Goal: Task Accomplishment & Management: Manage account settings

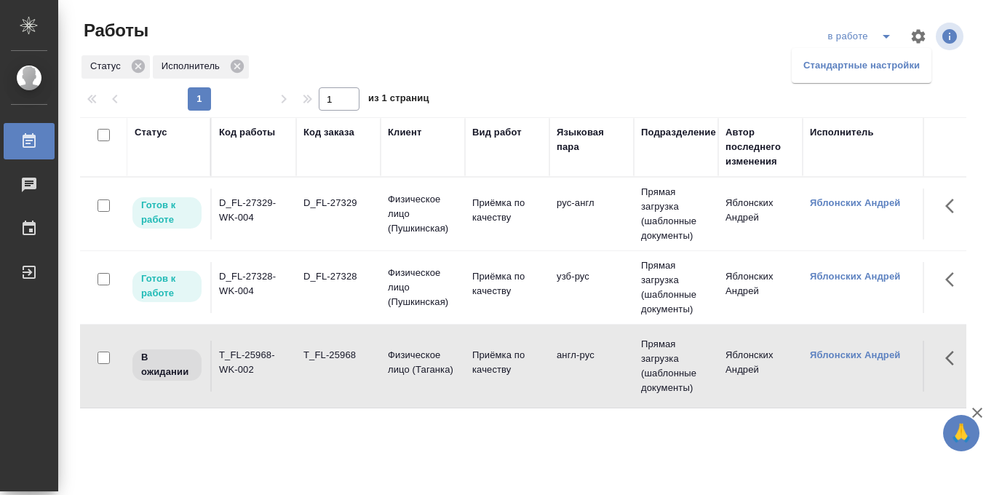
click at [706, 442] on div "Статус Код работы Код заказа Клиент Вид работ Языковая пара Подразделение Автор…" at bounding box center [523, 379] width 886 height 524
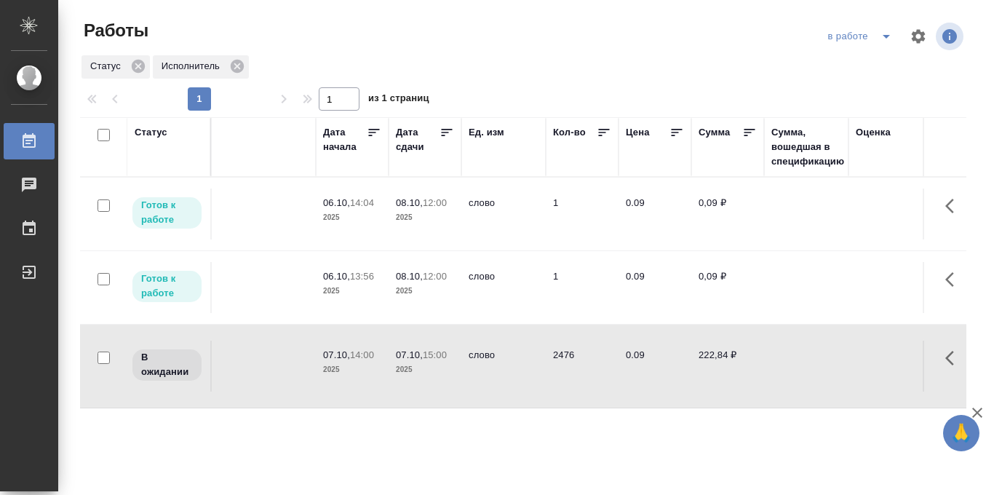
scroll to position [0, 691]
click at [881, 34] on icon "split button" at bounding box center [886, 36] width 17 height 17
click at [855, 70] on li "Стандартные настройки" at bounding box center [862, 65] width 140 height 23
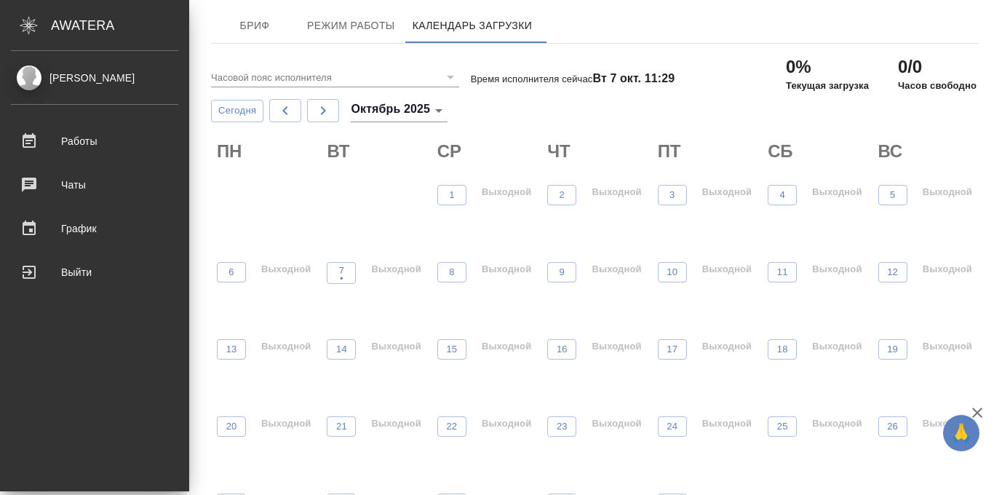
click at [29, 142] on div "Работы" at bounding box center [94, 141] width 167 height 22
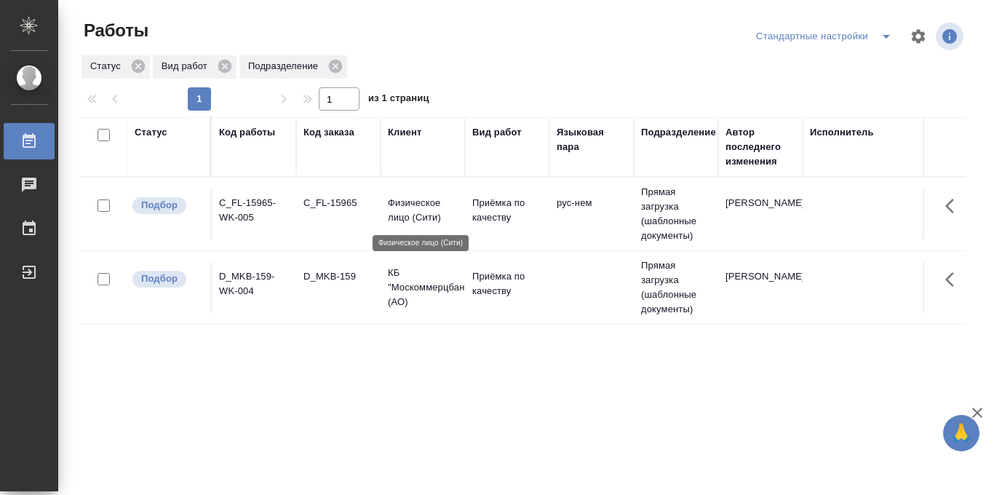
click at [416, 202] on p "Физическое лицо (Сити)" at bounding box center [423, 210] width 70 height 29
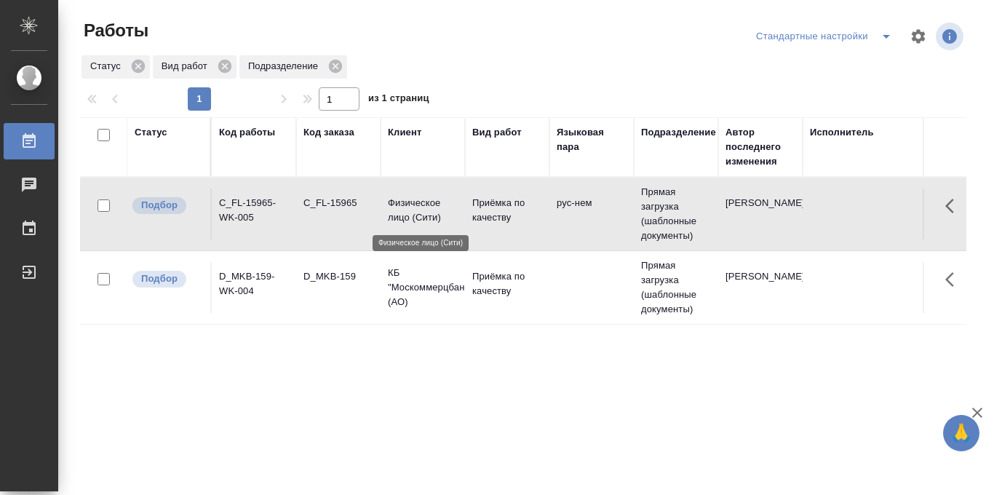
click at [416, 202] on p "Физическое лицо (Сити)" at bounding box center [423, 210] width 70 height 29
click at [493, 283] on p "Приёмка по качеству" at bounding box center [507, 283] width 70 height 29
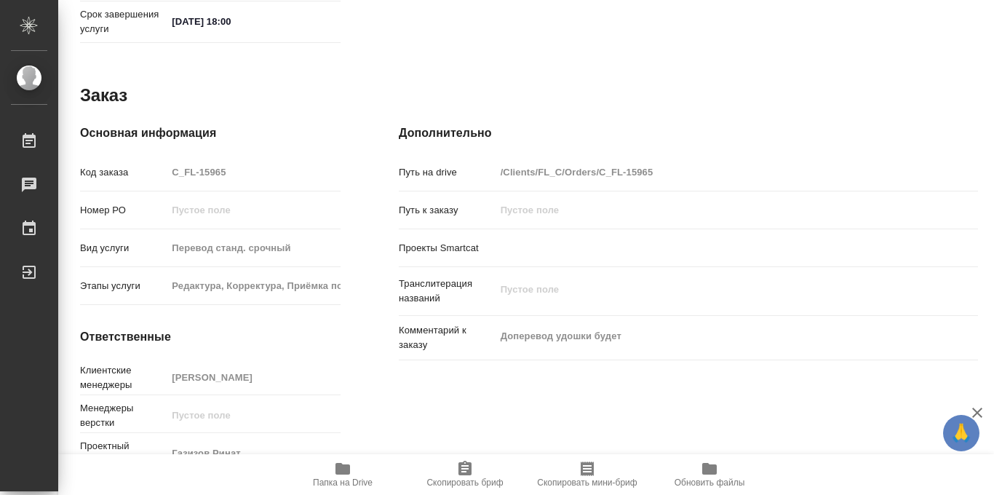
scroll to position [776, 0]
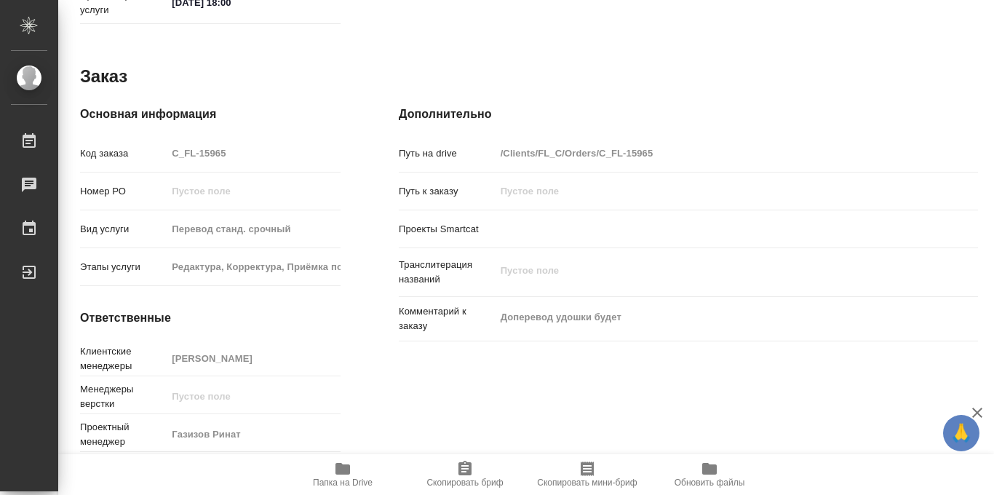
click at [343, 470] on icon "button" at bounding box center [342, 469] width 15 height 12
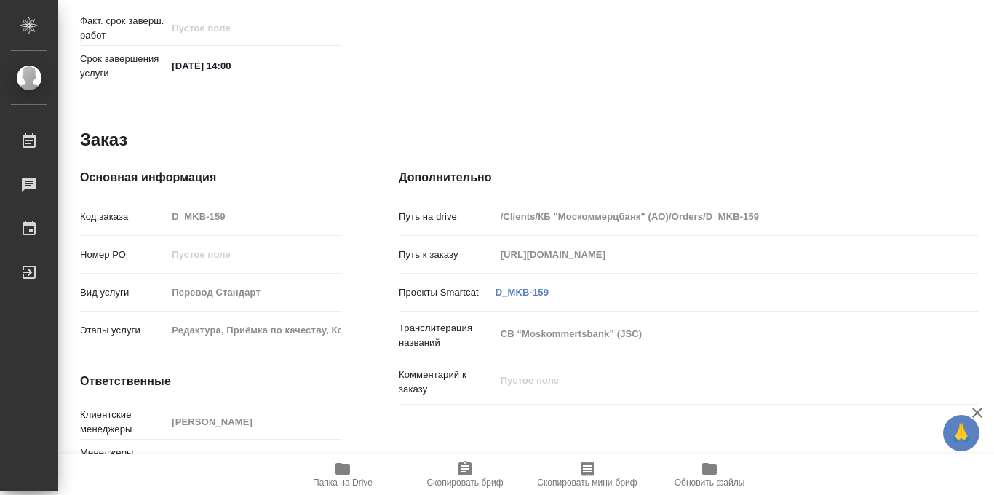
scroll to position [776, 0]
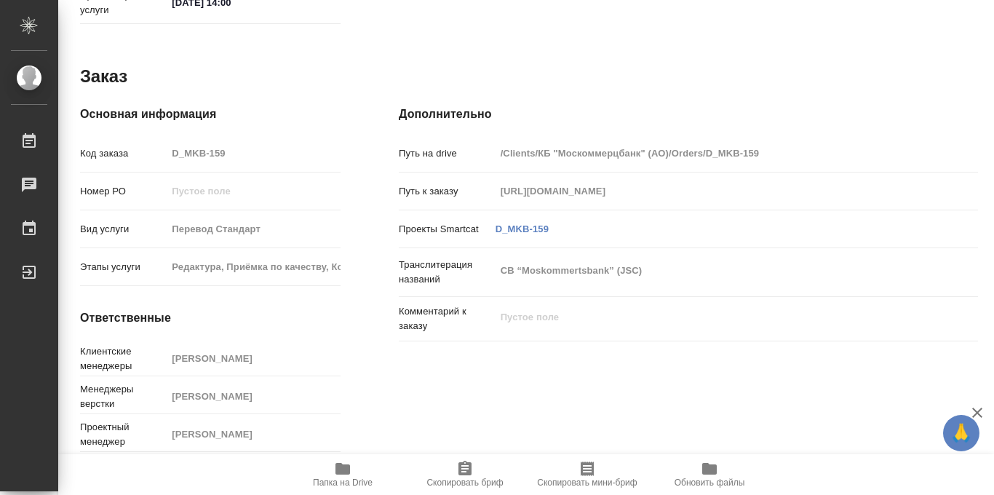
click at [341, 474] on icon "button" at bounding box center [342, 469] width 15 height 12
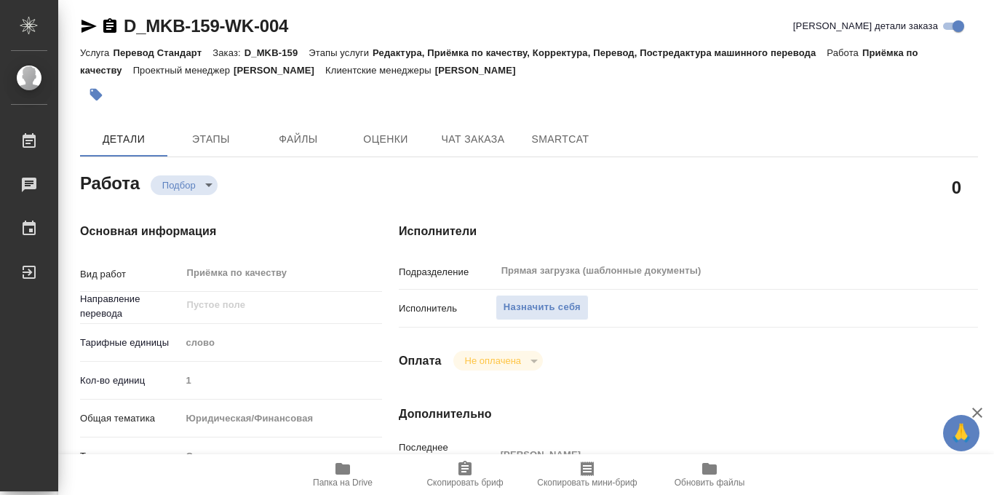
scroll to position [0, 0]
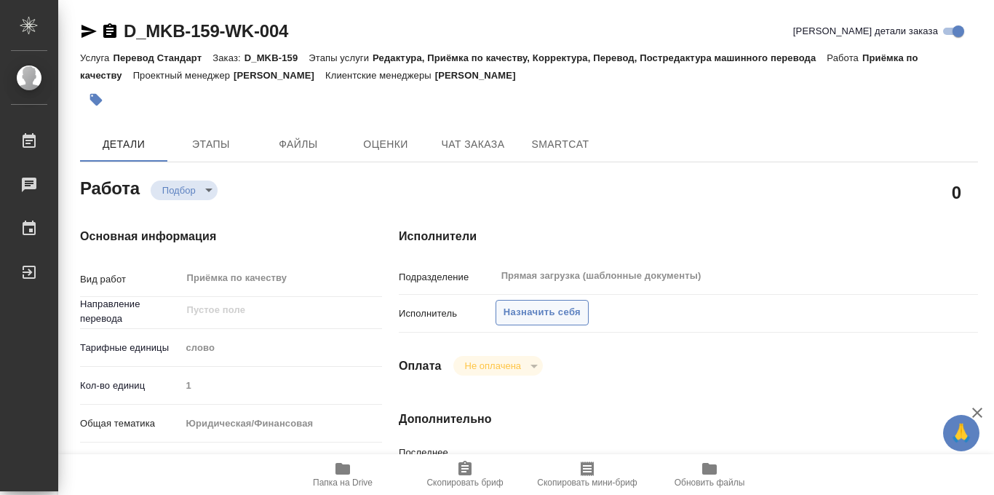
click at [541, 311] on span "Назначить себя" at bounding box center [542, 312] width 77 height 17
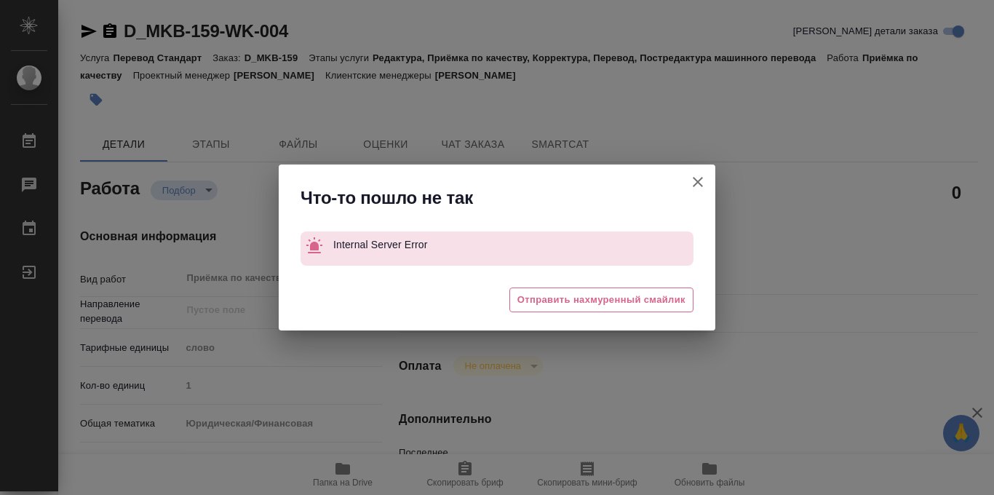
click at [699, 173] on icon "button" at bounding box center [697, 181] width 17 height 17
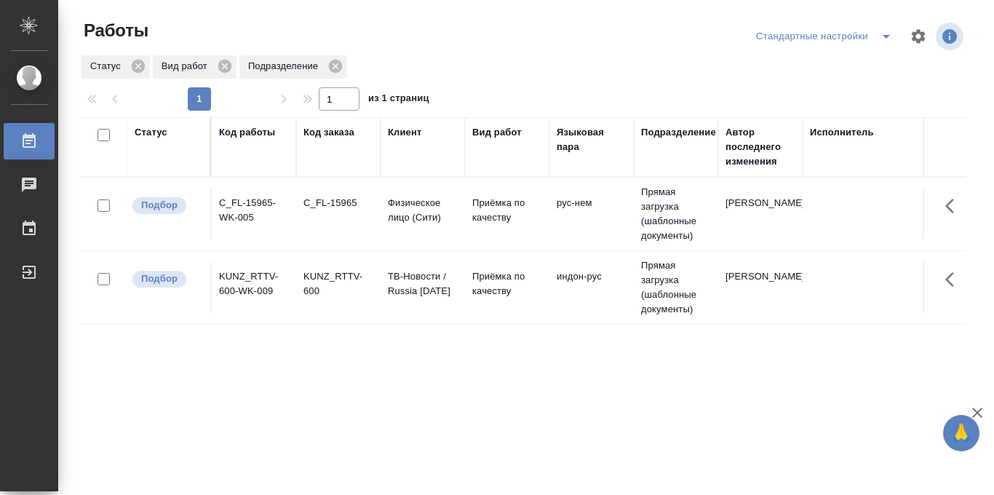
click at [370, 405] on div "Статус Код работы Код заказа Клиент Вид работ Языковая пара Подразделение Автор…" at bounding box center [523, 379] width 886 height 524
click at [492, 277] on p "Приёмка по качеству" at bounding box center [507, 283] width 70 height 29
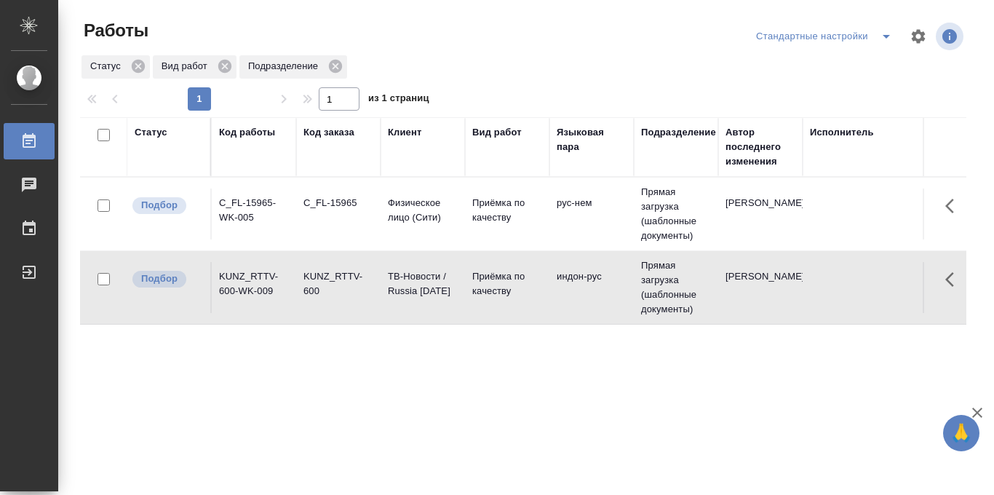
click at [884, 36] on icon "split button" at bounding box center [886, 36] width 17 height 17
click at [814, 66] on li "в работе" at bounding box center [824, 65] width 152 height 23
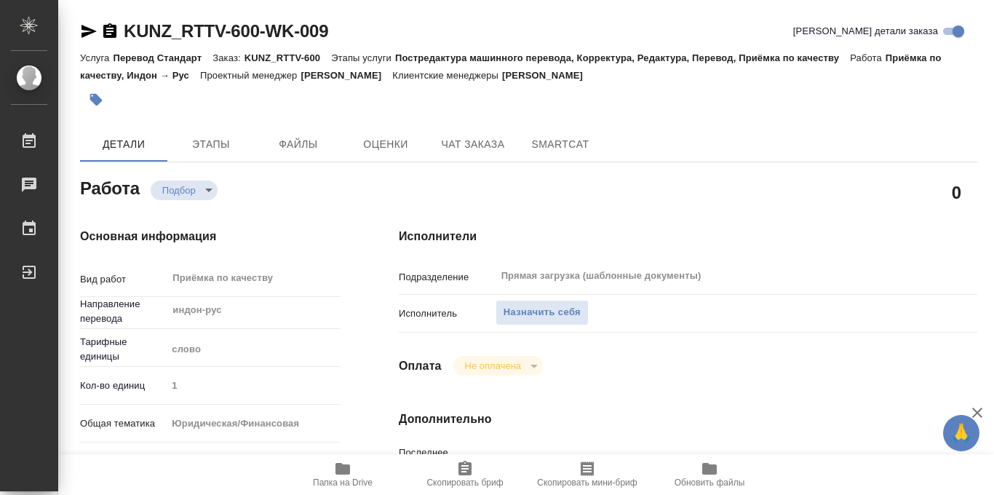
type textarea "x"
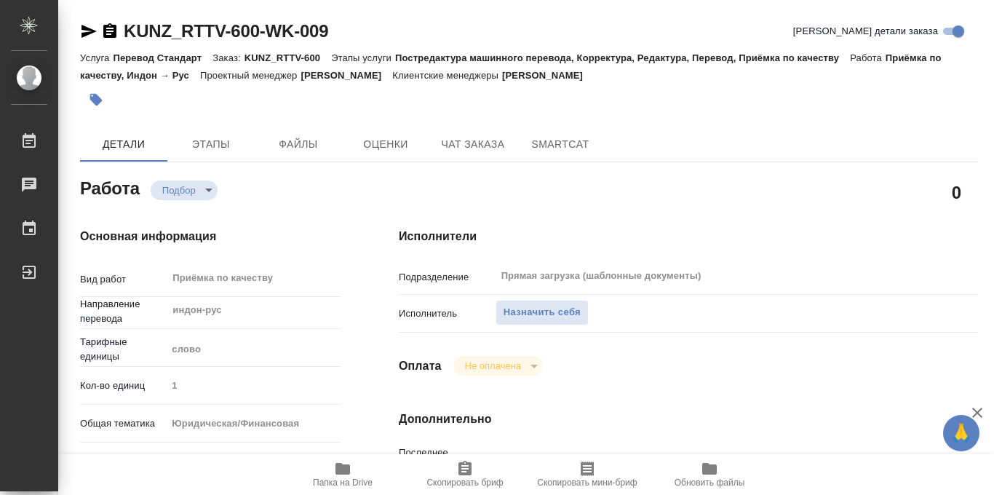
type textarea "x"
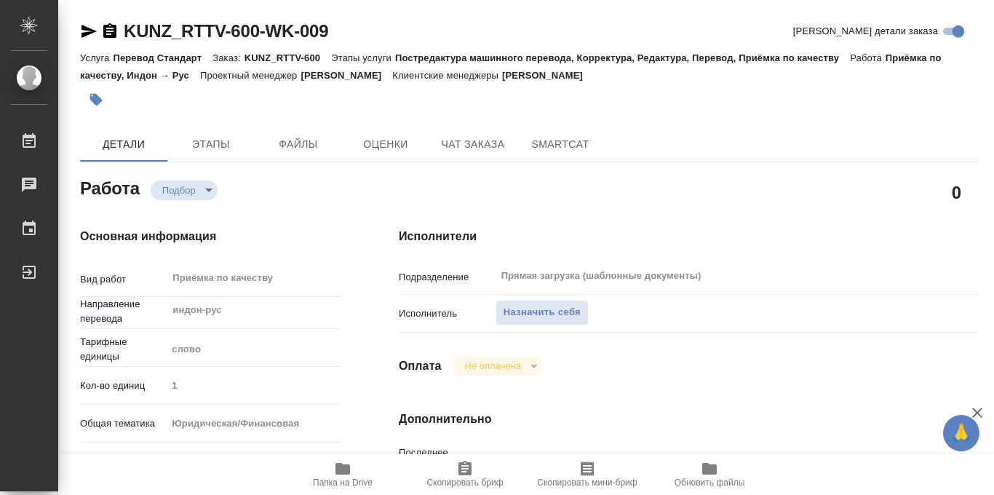
type textarea "x"
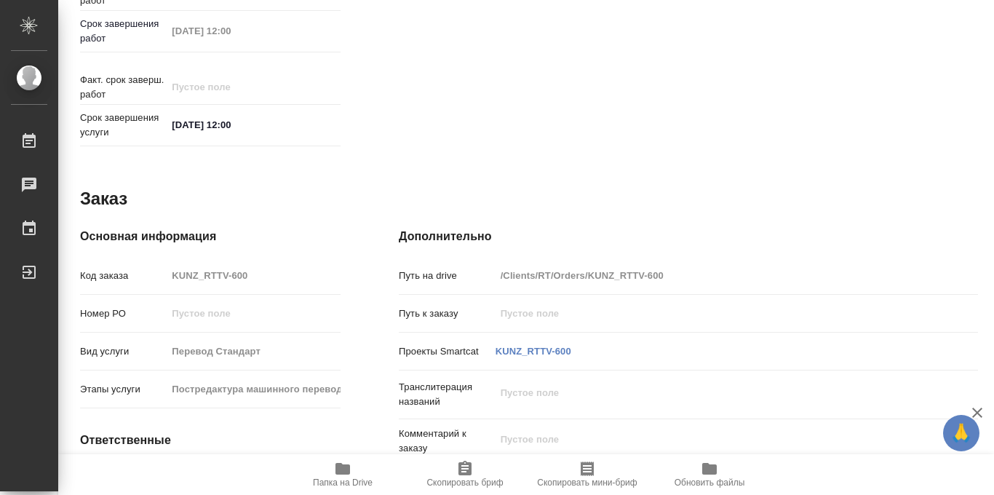
scroll to position [776, 0]
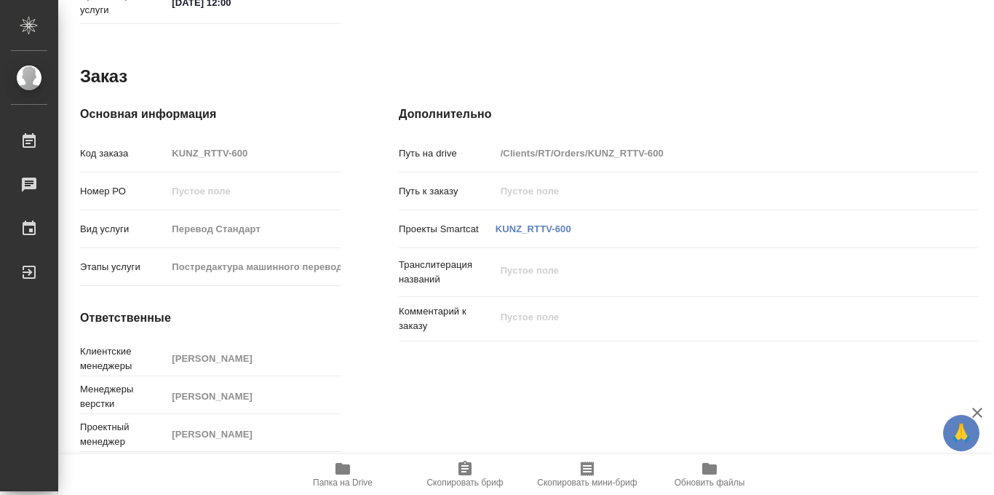
click at [338, 482] on span "Папка на Drive" at bounding box center [343, 482] width 60 height 10
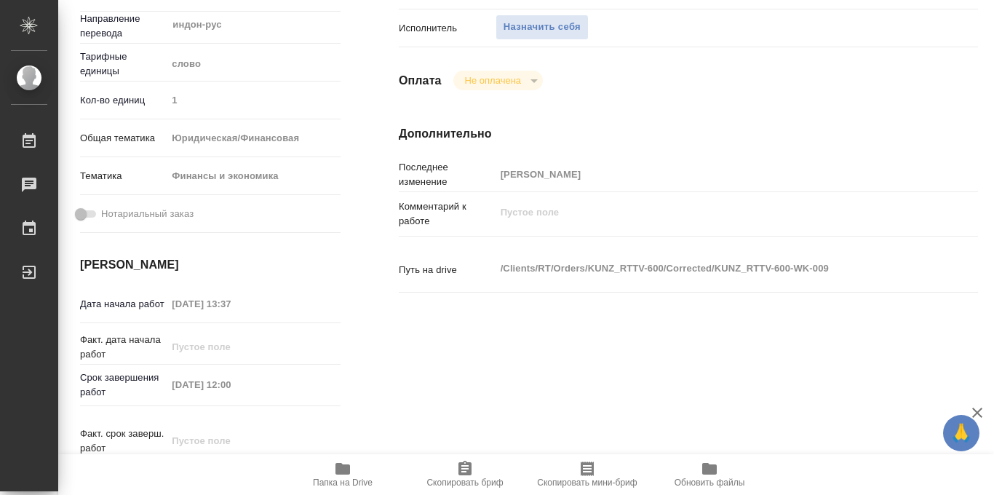
scroll to position [286, 0]
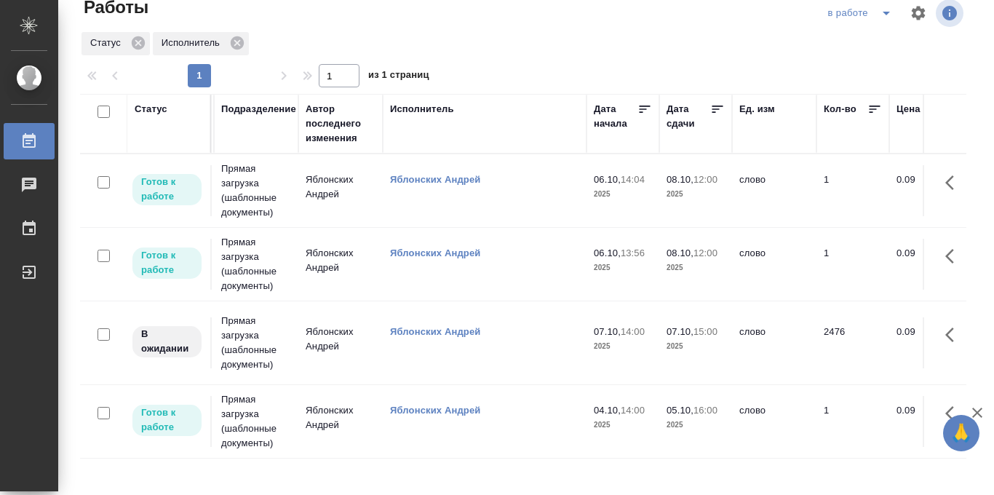
scroll to position [0, 609]
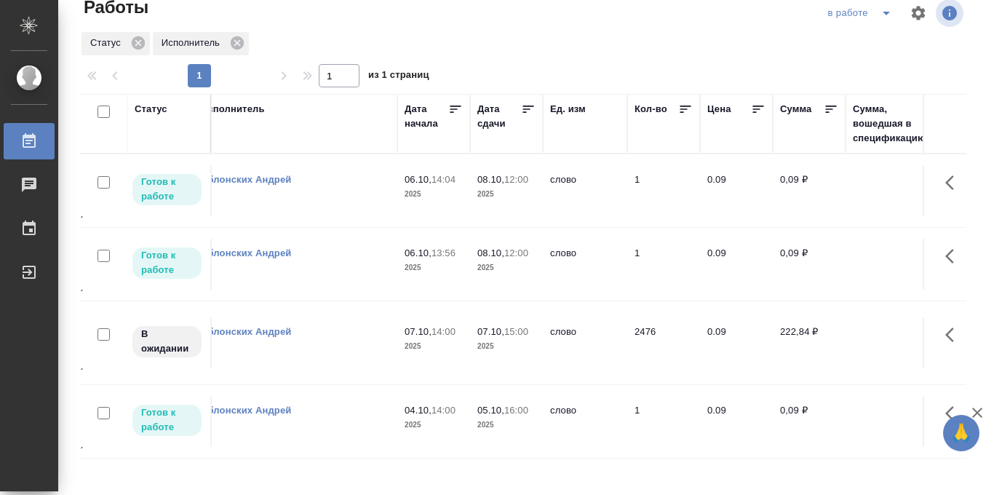
click at [530, 112] on icon at bounding box center [528, 109] width 15 height 15
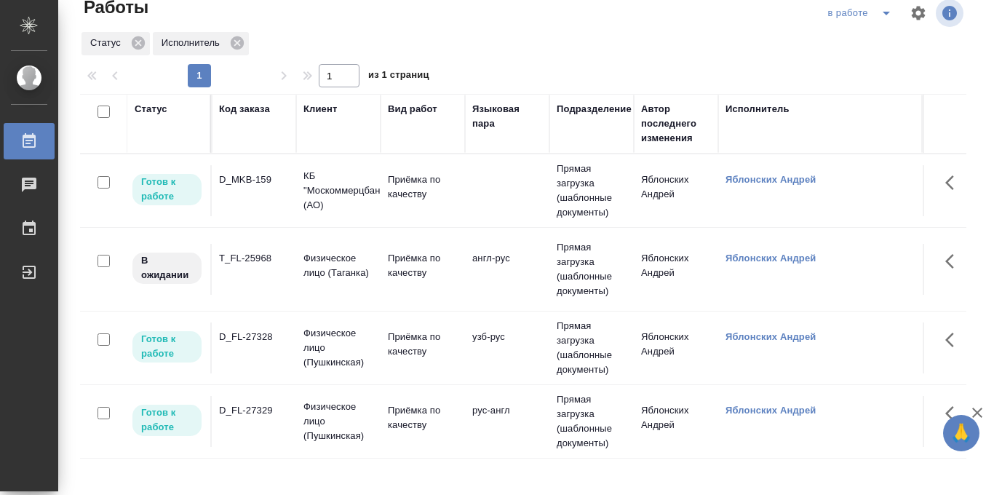
scroll to position [0, 47]
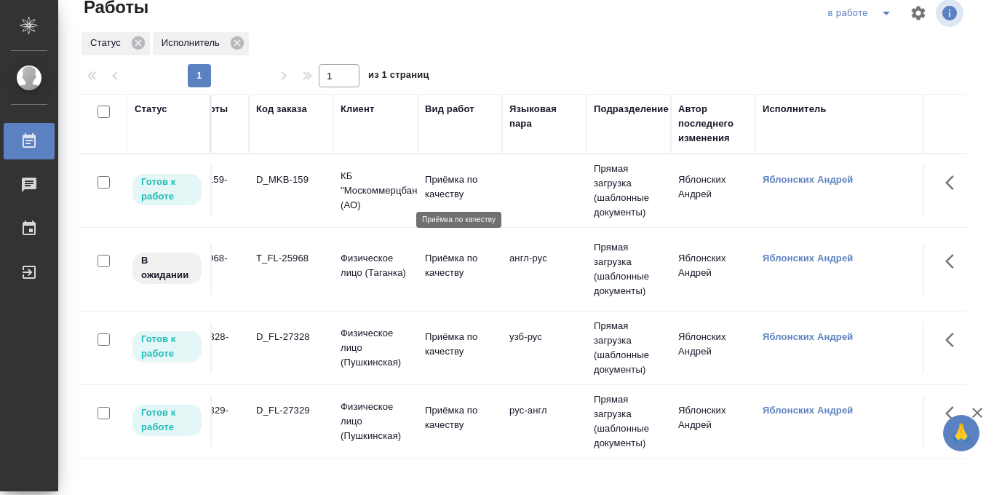
click at [449, 191] on p "Приёмка по качеству" at bounding box center [460, 186] width 70 height 29
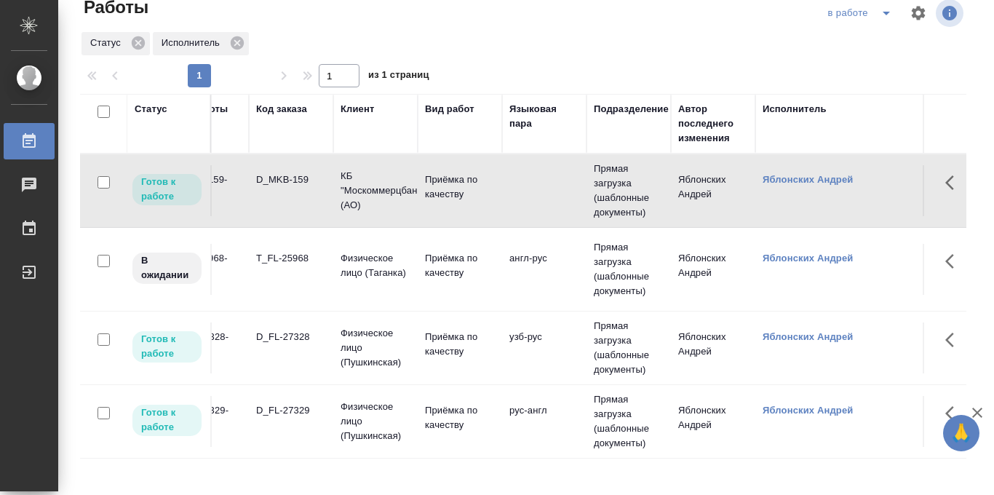
click at [439, 282] on td "Приёмка по качеству" at bounding box center [460, 269] width 84 height 51
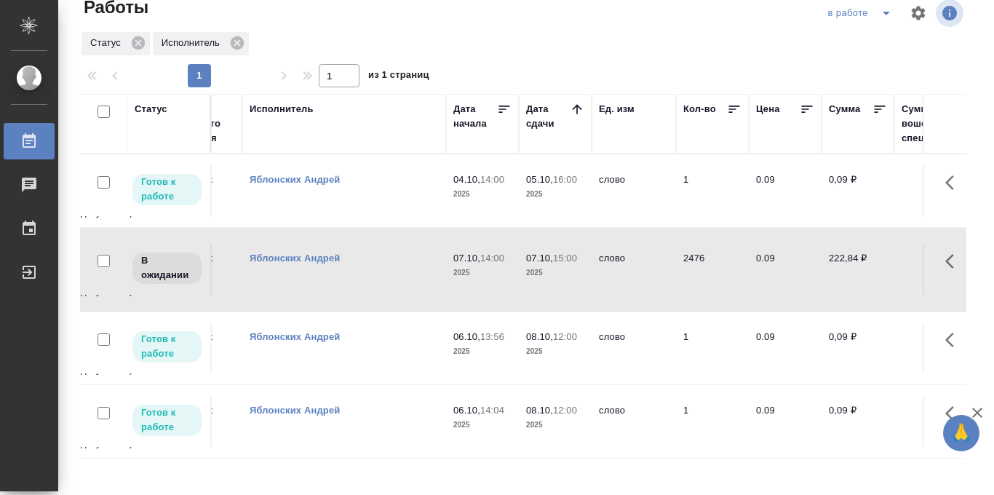
scroll to position [0, 0]
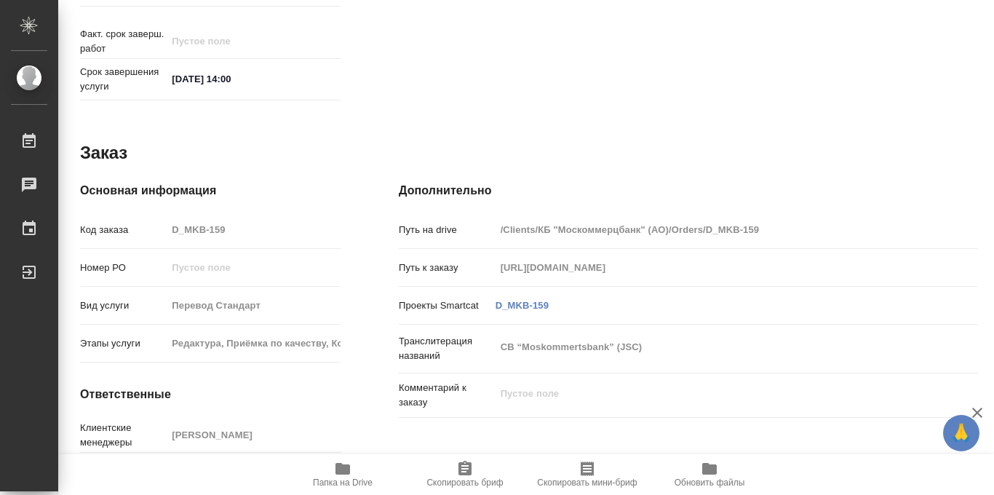
type textarea "x"
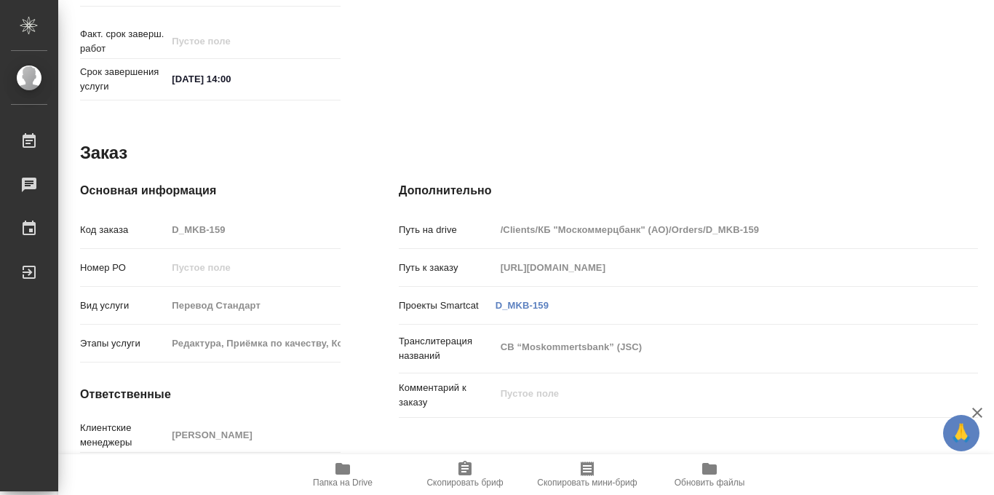
scroll to position [776, 0]
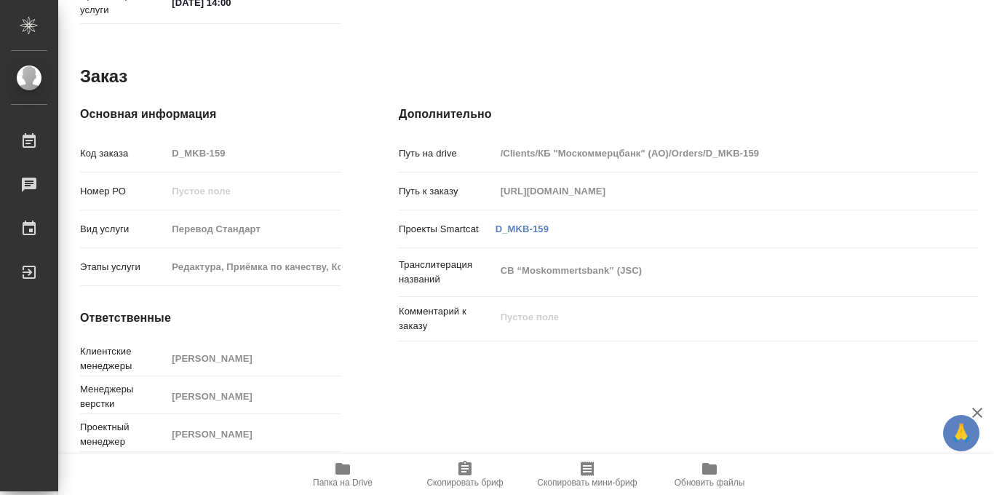
click at [337, 465] on icon "button" at bounding box center [342, 469] width 15 height 12
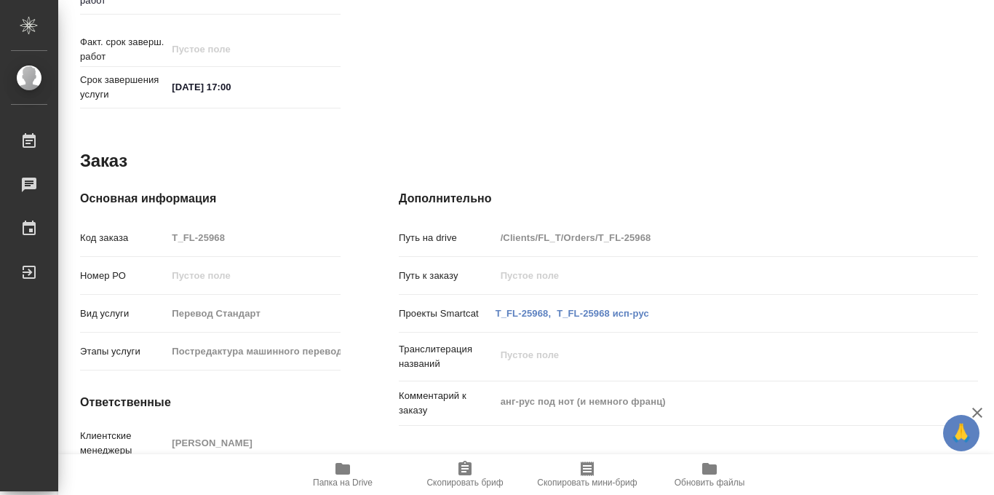
scroll to position [776, 0]
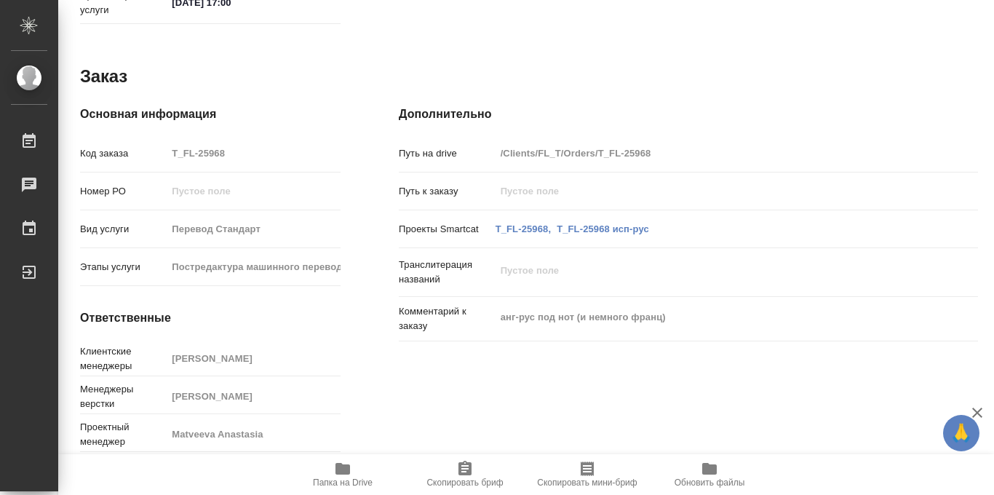
click at [344, 480] on span "Папка на Drive" at bounding box center [343, 482] width 60 height 10
